Goal: Information Seeking & Learning: Learn about a topic

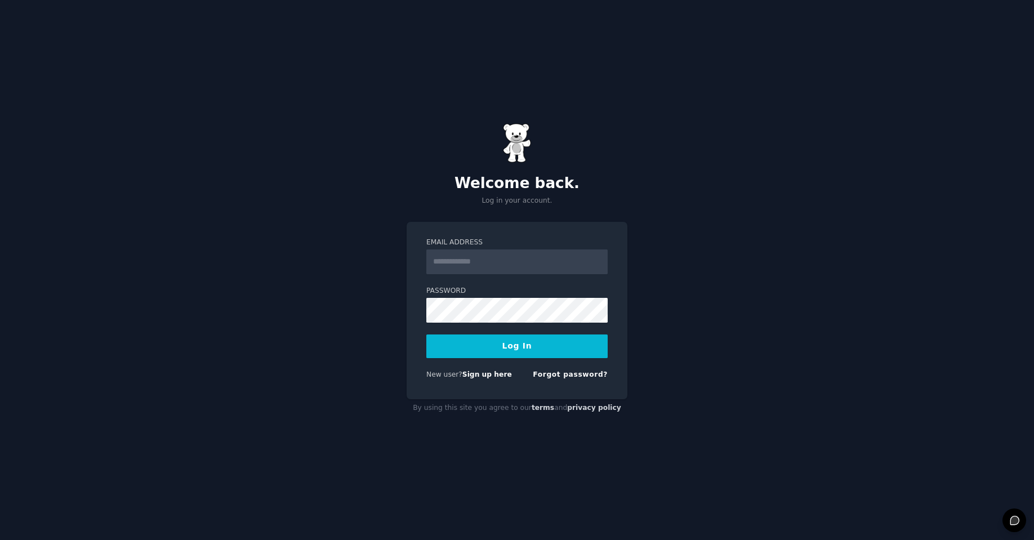
click at [488, 267] on input "Email Address" at bounding box center [516, 261] width 181 height 25
click at [473, 261] on input "Email Address" at bounding box center [516, 261] width 181 height 25
type input "**********"
click at [524, 345] on button "Log In" at bounding box center [516, 346] width 181 height 24
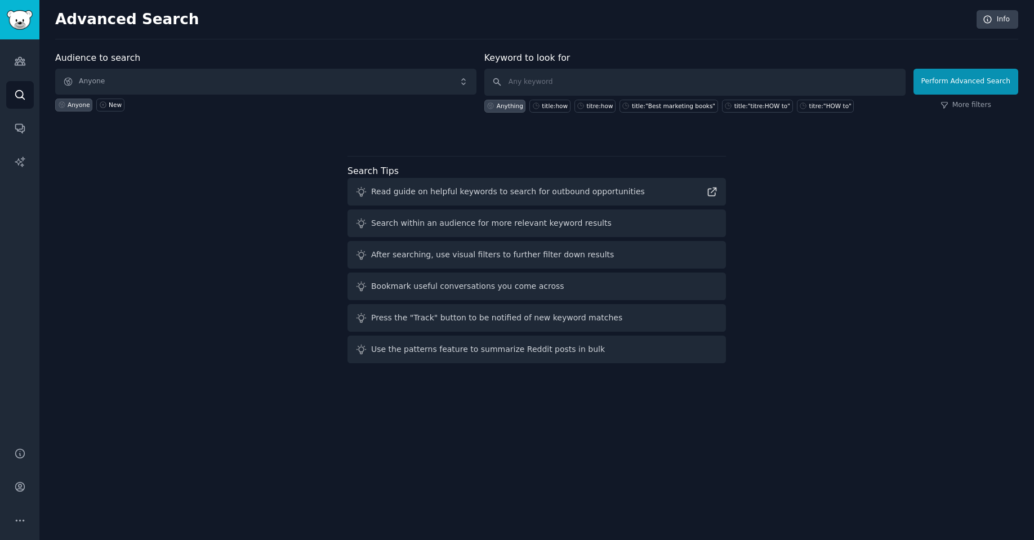
click at [220, 234] on div "Audience to search Anyone Anyone New Keyword to look for Anything title:how tit…" at bounding box center [536, 209] width 963 height 316
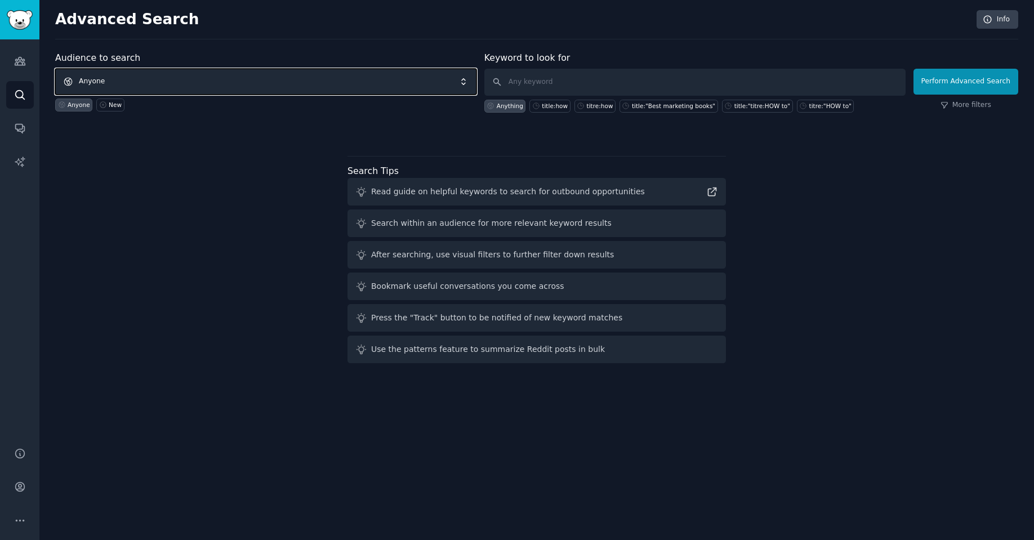
click at [141, 74] on span "Anyone" at bounding box center [265, 82] width 421 height 26
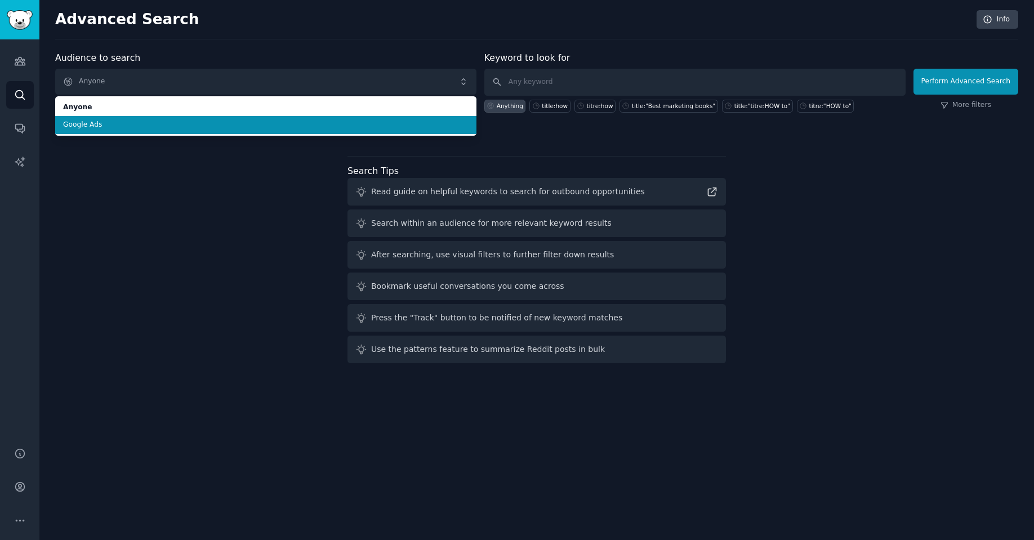
click at [158, 128] on span "Google Ads" at bounding box center [265, 125] width 405 height 10
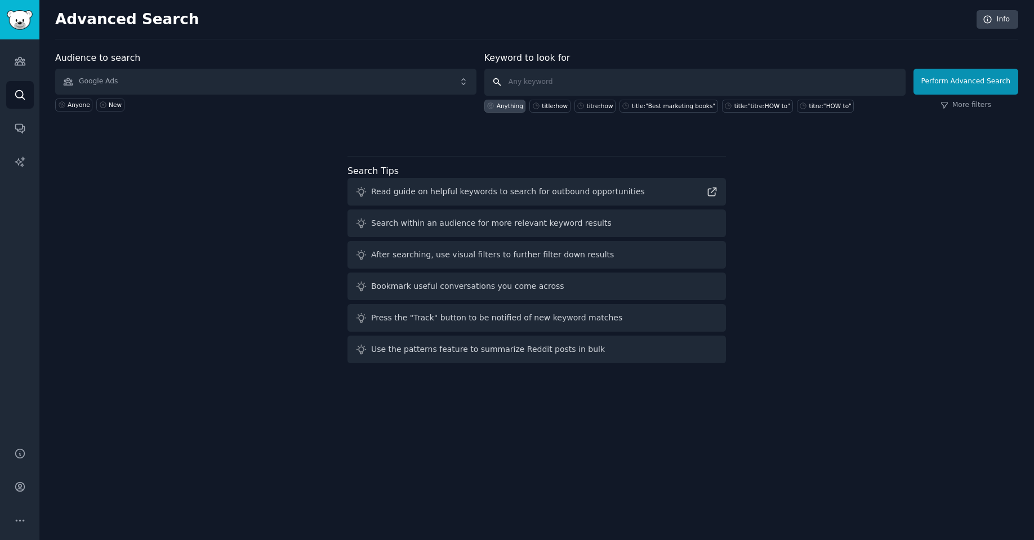
click at [538, 84] on input "text" at bounding box center [694, 82] width 421 height 27
click at [560, 105] on div "title:how" at bounding box center [555, 106] width 26 height 8
type input "title:how"
click at [994, 90] on button "Perform Advanced Search" at bounding box center [965, 82] width 105 height 26
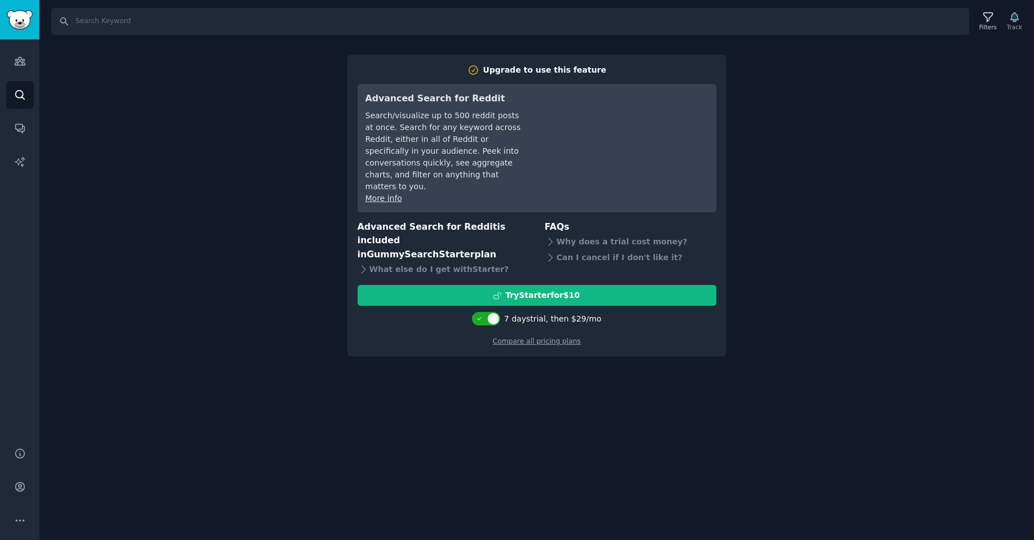
click at [266, 137] on div "Search Filters Track Upgrade to use this feature Advanced Search for Reddit Sea…" at bounding box center [536, 270] width 994 height 540
click at [24, 66] on icon "Sidebar" at bounding box center [20, 61] width 12 height 12
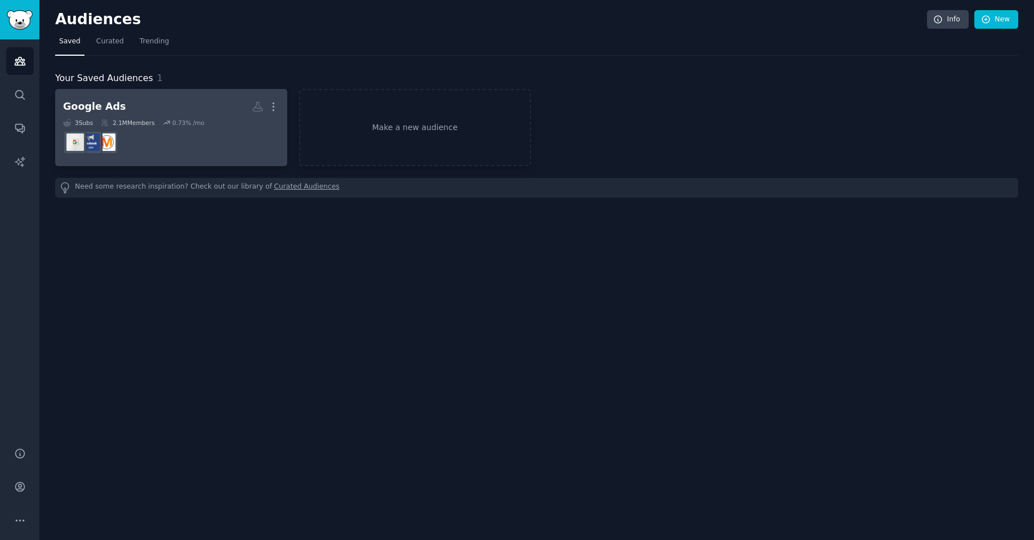
click at [119, 122] on div "2.1M Members" at bounding box center [127, 123] width 53 height 8
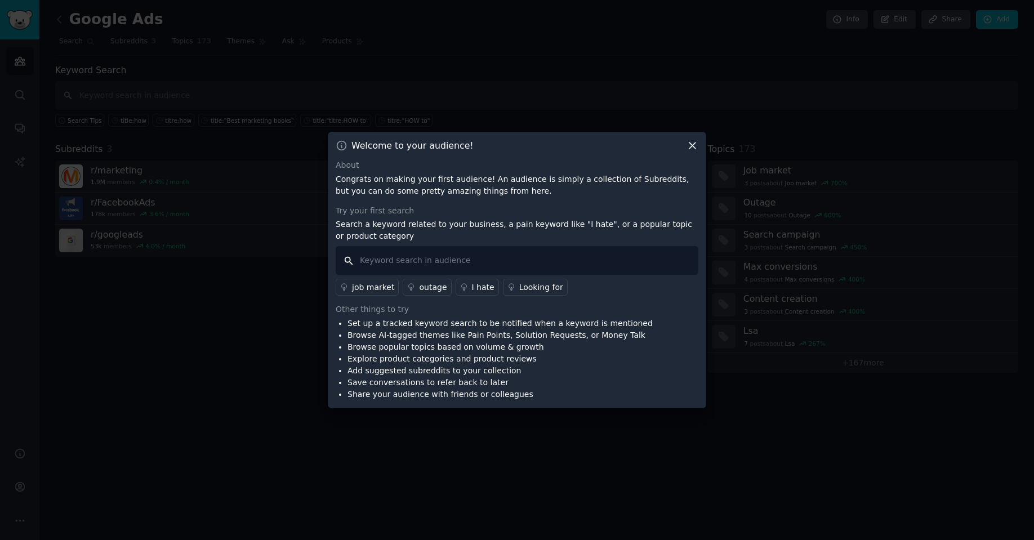
click at [430, 266] on input "text" at bounding box center [517, 260] width 363 height 29
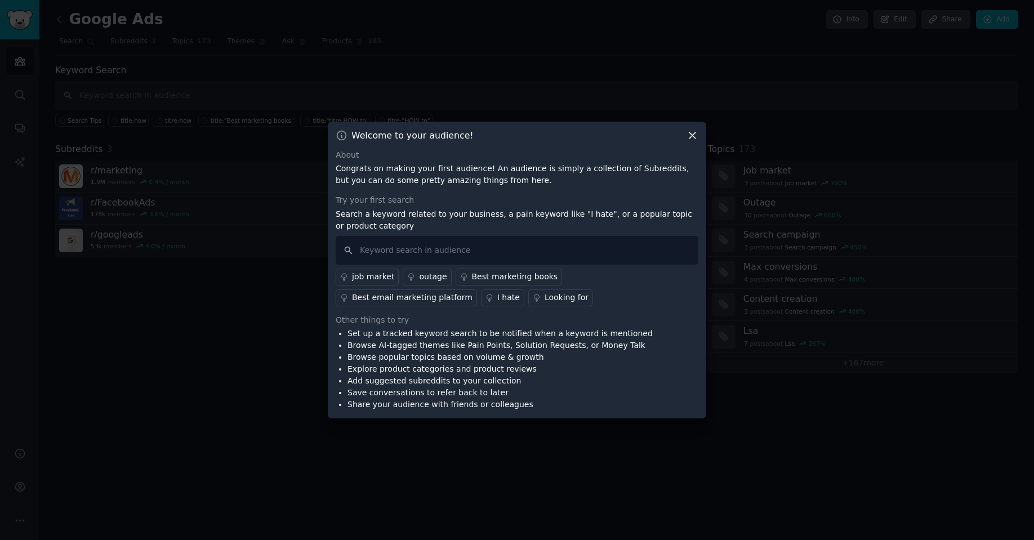
click at [544, 298] on div "Looking for" at bounding box center [566, 298] width 44 height 12
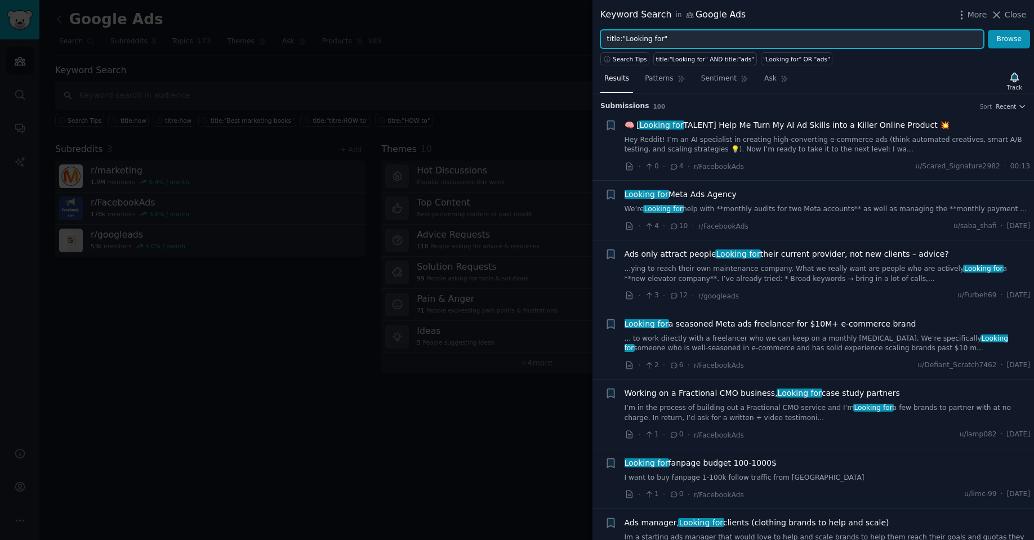
click at [626, 42] on input "title:"Looking for"" at bounding box center [791, 39] width 383 height 19
type input "title:"how to""
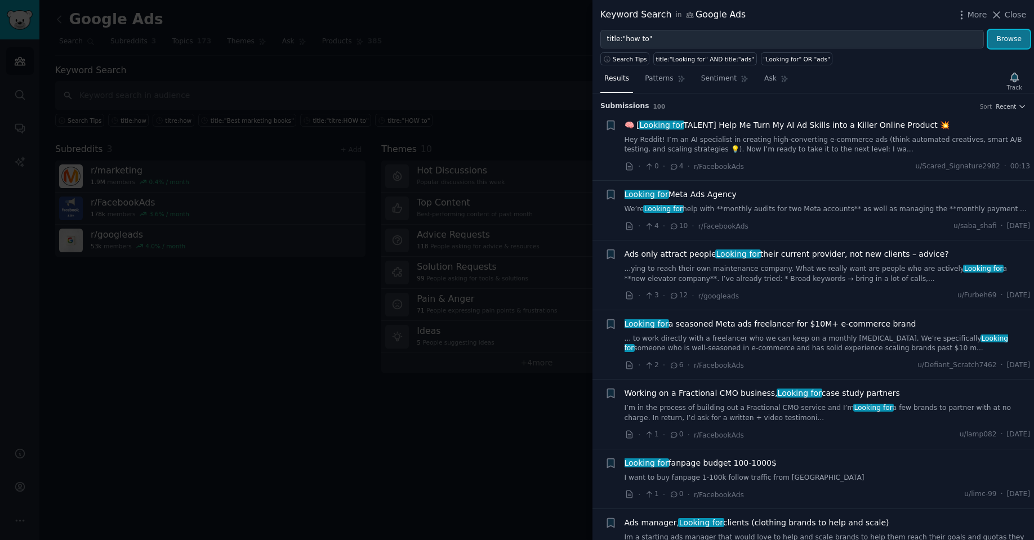
click at [1013, 37] on button "Browse" at bounding box center [1008, 39] width 42 height 19
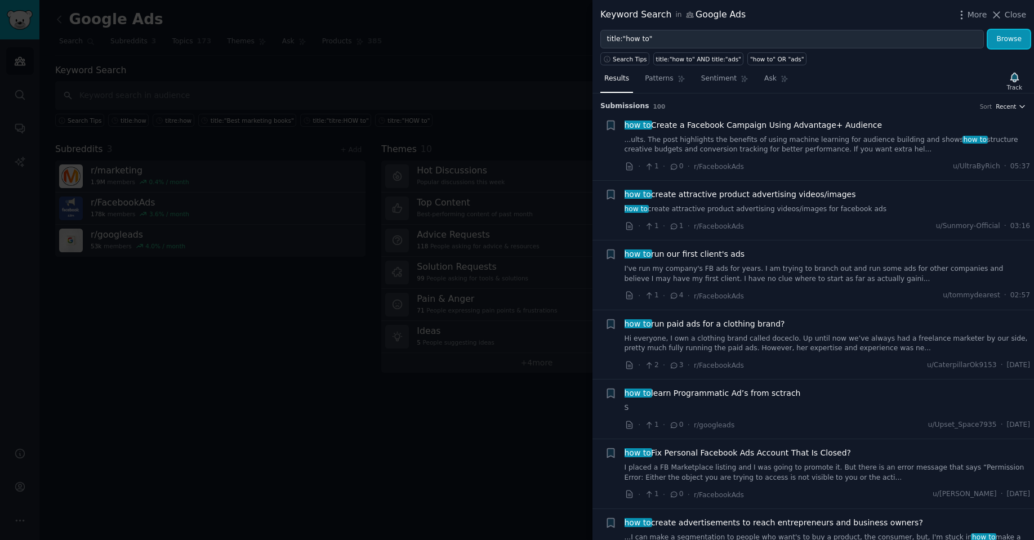
click at [1009, 108] on span "Recent" at bounding box center [1005, 106] width 20 height 8
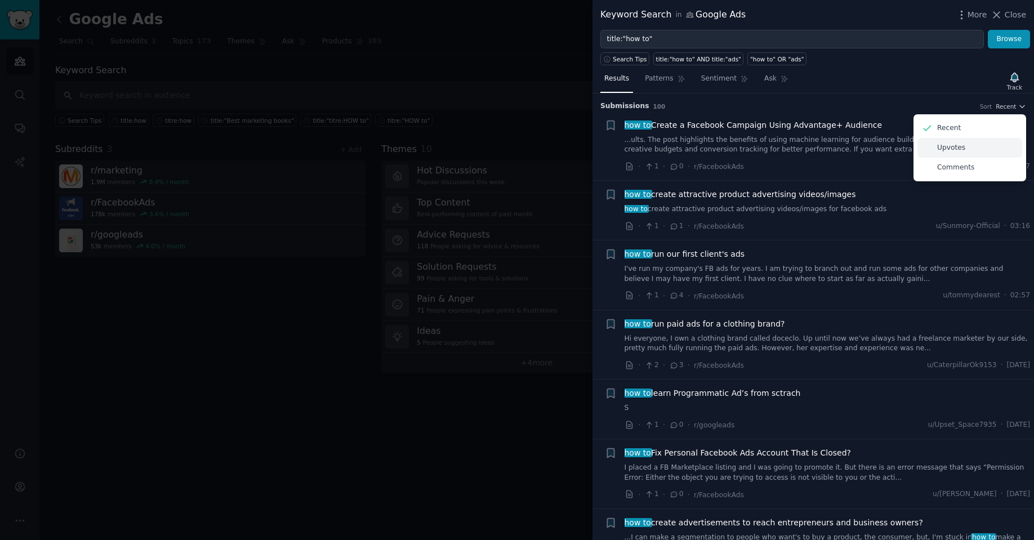
click at [959, 144] on p "Upvotes" at bounding box center [951, 148] width 28 height 10
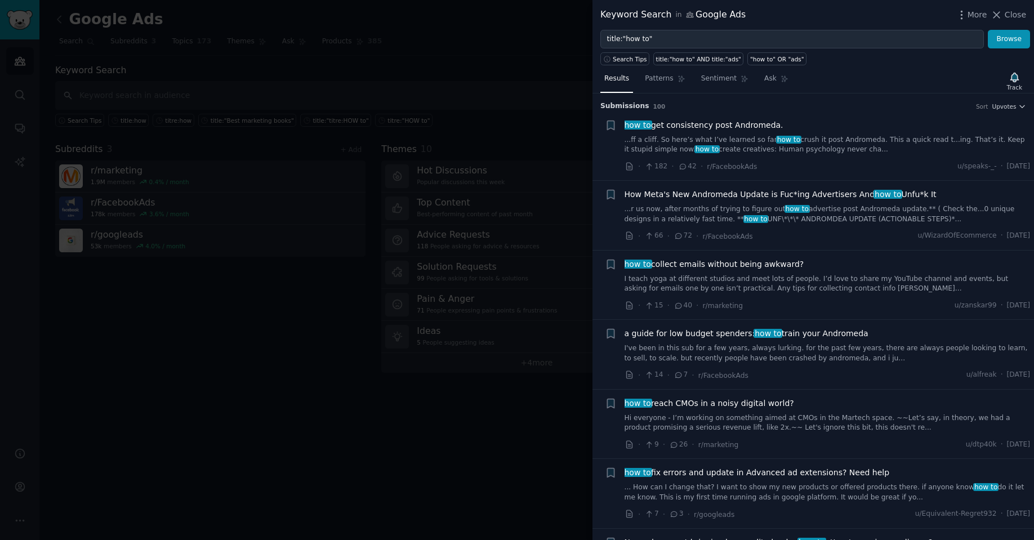
click at [883, 131] on div "how to get consistency post Andromeda." at bounding box center [827, 125] width 406 height 12
click at [840, 145] on link "...ff a cliff. So here’s what I’ve learned so far how to crush it post Andromed…" at bounding box center [827, 145] width 406 height 20
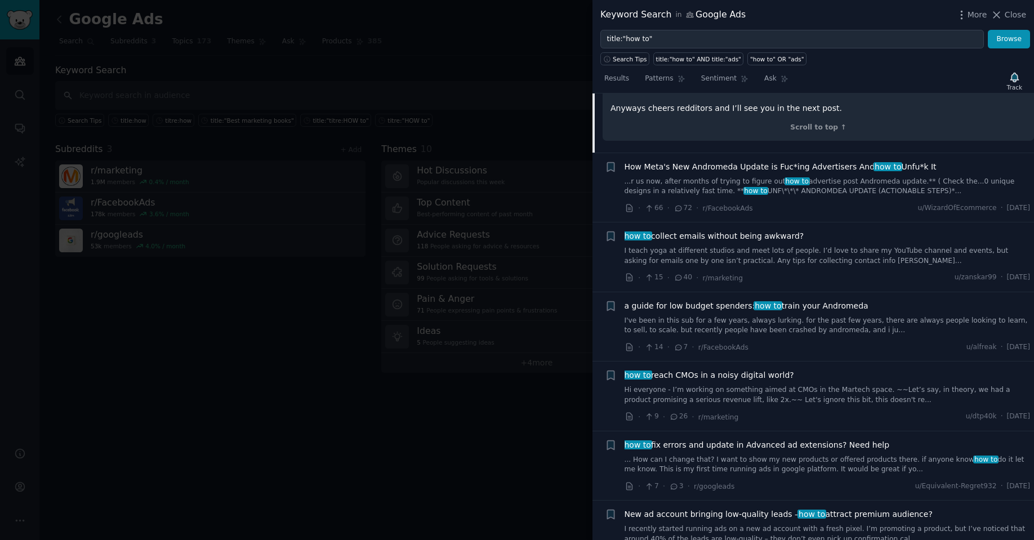
scroll to position [2119, 0]
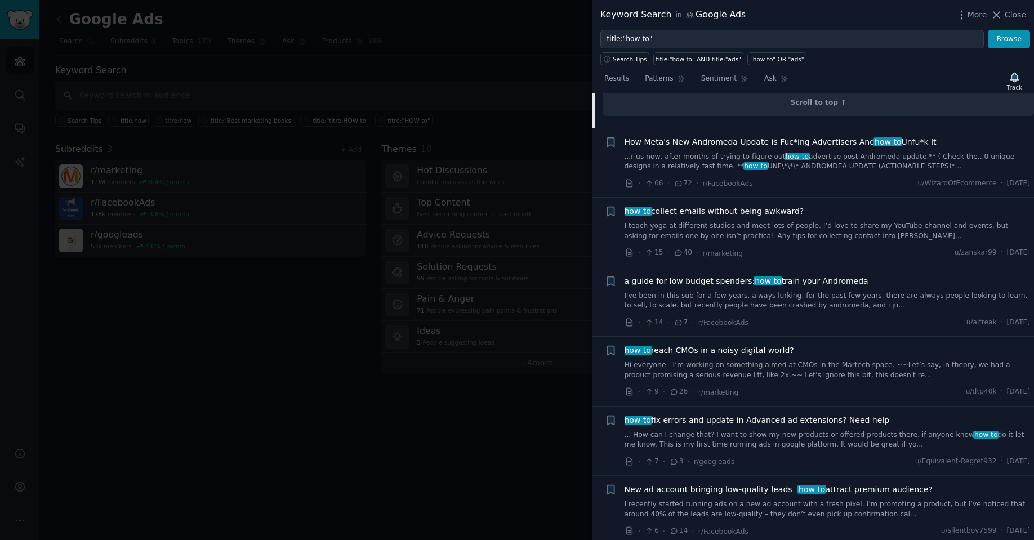
click at [898, 484] on span "New ad account bringing low-quality leads – how to attract premium audience?" at bounding box center [778, 490] width 308 height 12
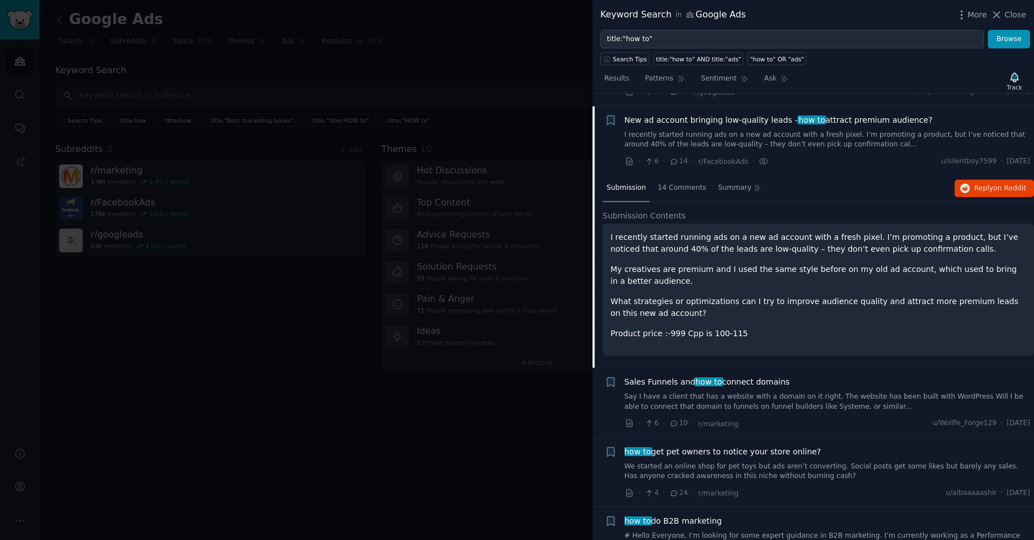
scroll to position [435, 0]
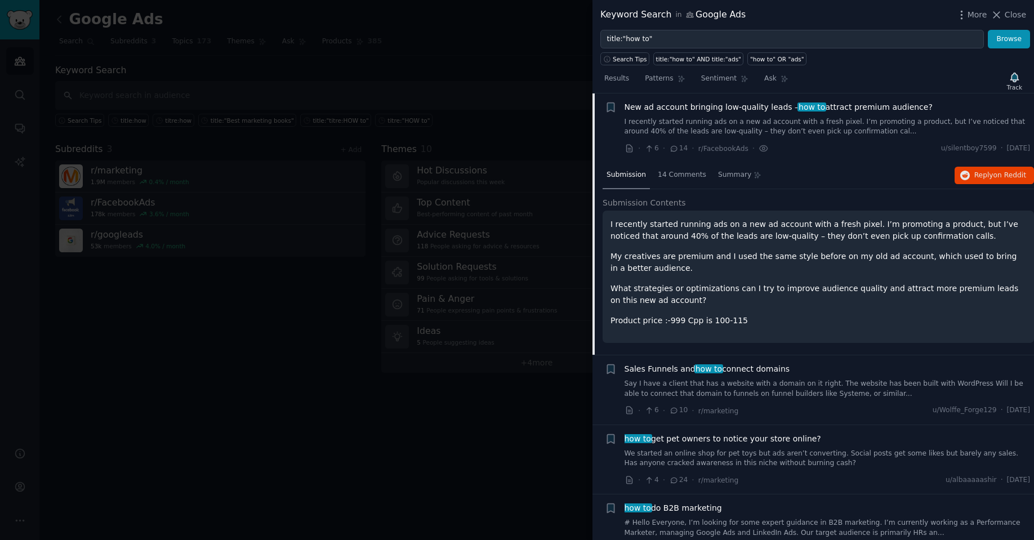
click at [328, 417] on div at bounding box center [517, 270] width 1034 height 540
